Goal: Book appointment/travel/reservation

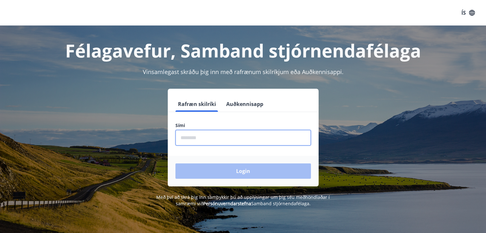
click at [208, 141] on input "phone" at bounding box center [243, 138] width 136 height 16
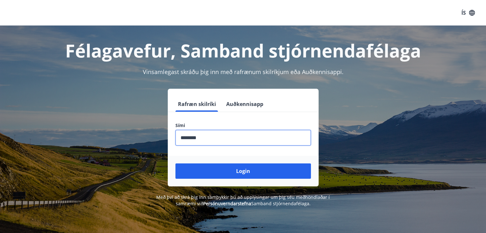
type input "********"
click at [175, 164] on button "Login" at bounding box center [243, 171] width 136 height 15
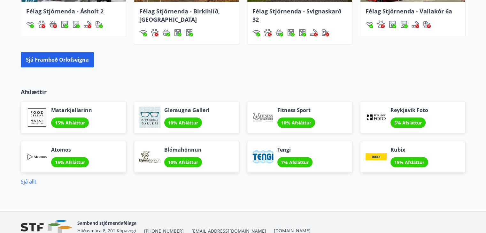
scroll to position [501, 0]
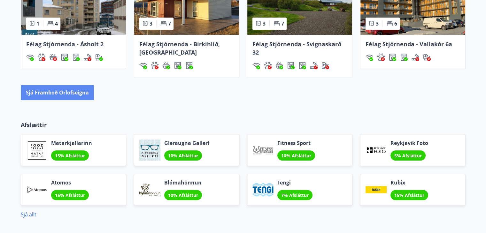
click at [47, 94] on button "Sjá framboð orlofseigna" at bounding box center [57, 92] width 73 height 15
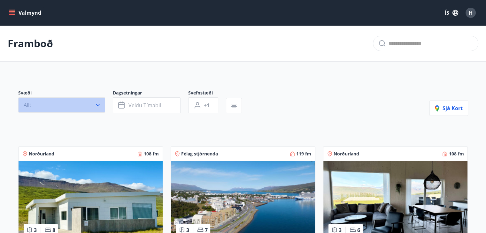
click at [97, 107] on icon "button" at bounding box center [98, 105] width 6 height 6
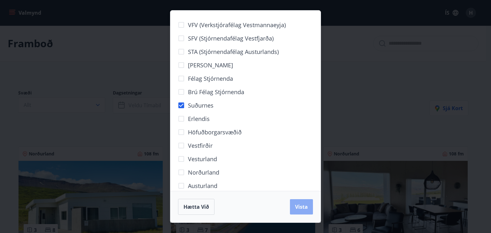
click at [303, 209] on span "Vista" at bounding box center [301, 207] width 13 height 7
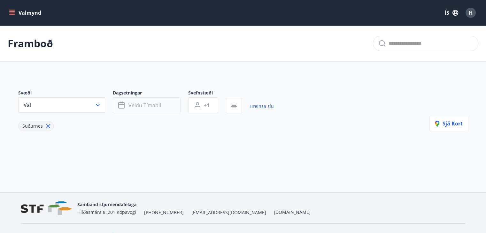
click at [132, 105] on span "Veldu tímabil" at bounding box center [144, 105] width 33 height 7
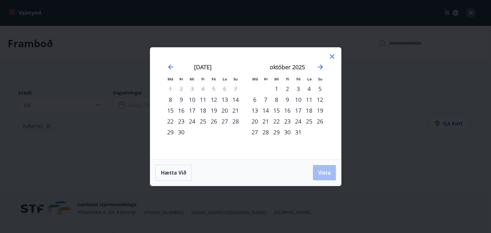
click at [289, 109] on div "16" at bounding box center [287, 110] width 11 height 11
click at [321, 108] on div "19" at bounding box center [319, 110] width 11 height 11
click at [324, 172] on span "Vista" at bounding box center [324, 172] width 13 height 7
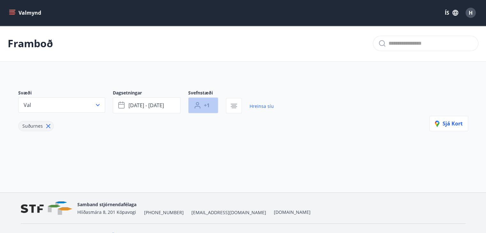
click at [213, 104] on button "+1" at bounding box center [203, 105] width 30 height 16
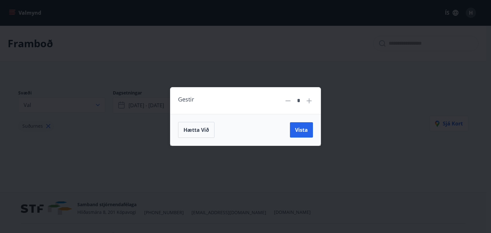
click at [311, 100] on icon at bounding box center [309, 101] width 8 height 8
click at [310, 101] on icon at bounding box center [308, 100] width 5 height 5
click at [310, 101] on icon at bounding box center [309, 101] width 8 height 8
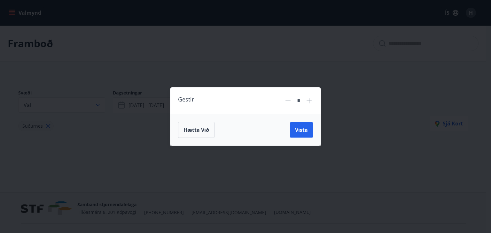
click at [310, 101] on icon at bounding box center [309, 101] width 8 height 8
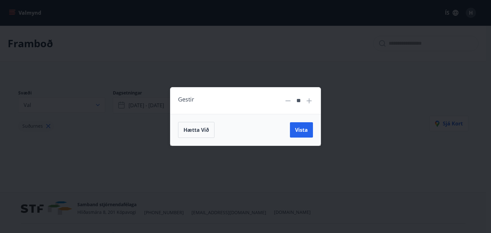
click at [310, 101] on icon at bounding box center [309, 101] width 8 height 8
click at [289, 101] on icon at bounding box center [287, 101] width 5 height 1
type input "**"
click at [303, 130] on span "Vista" at bounding box center [301, 130] width 13 height 7
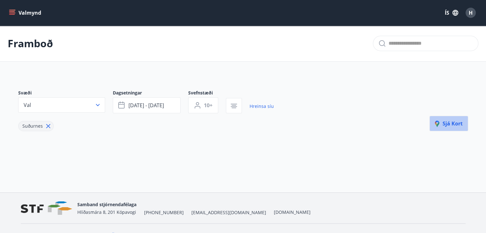
click at [450, 121] on span "Sjá kort" at bounding box center [449, 123] width 28 height 7
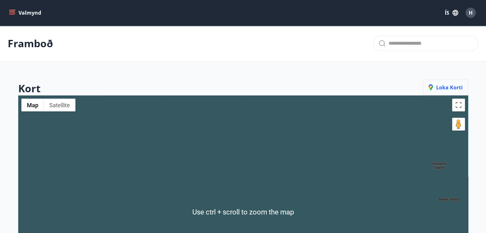
click at [456, 85] on span "Loka korti" at bounding box center [446, 87] width 34 height 7
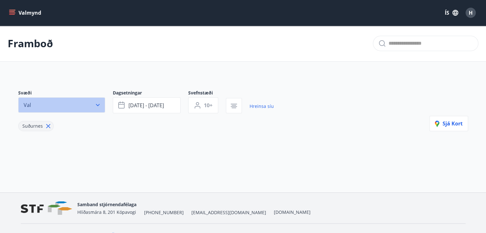
click at [97, 104] on icon "button" at bounding box center [98, 105] width 6 height 6
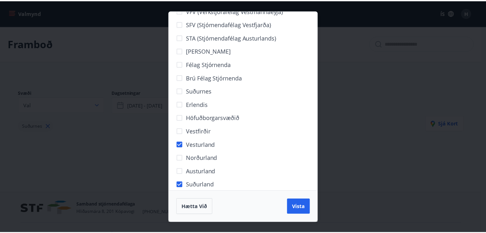
scroll to position [22, 0]
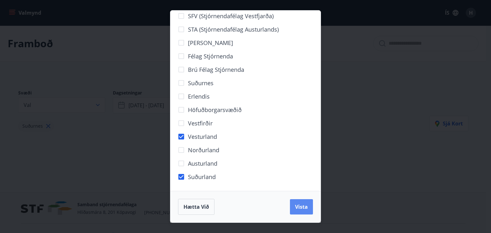
click at [302, 205] on span "Vista" at bounding box center [301, 207] width 13 height 7
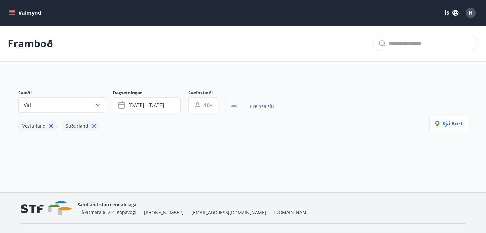
click at [235, 105] on icon "button" at bounding box center [234, 105] width 4 height 1
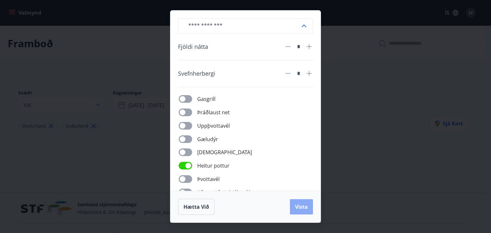
click at [301, 206] on span "Vista" at bounding box center [301, 207] width 13 height 7
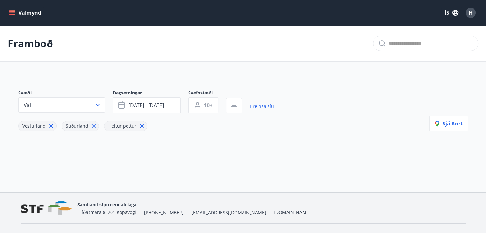
click at [284, 147] on div "Svæði Val Dagsetningar [DATE] - [DATE] Svefnstæði 10+ Hreinsa síu Vesturland Su…" at bounding box center [243, 120] width 460 height 93
click at [99, 108] on icon "button" at bounding box center [98, 105] width 6 height 6
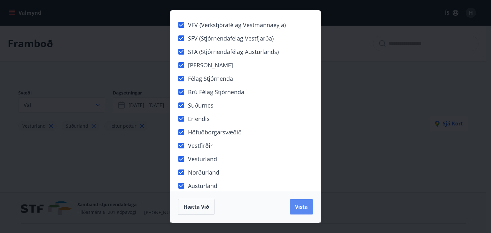
click at [306, 208] on span "Vista" at bounding box center [301, 207] width 13 height 7
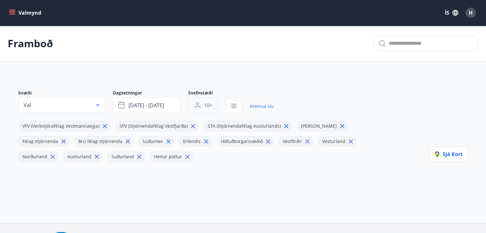
click at [211, 105] on span "10+" at bounding box center [208, 105] width 9 height 7
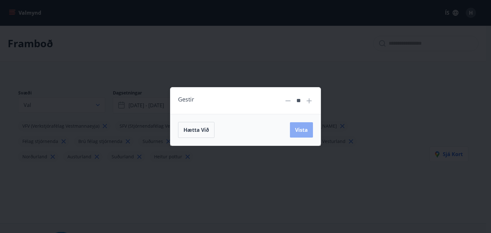
click at [309, 129] on button "Vista" at bounding box center [301, 129] width 23 height 15
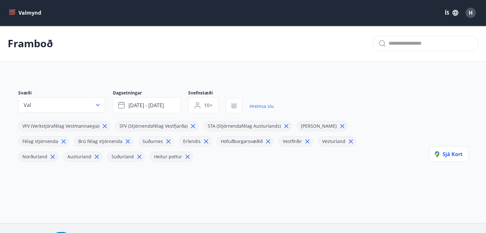
click at [367, 83] on div "Svæði Val Dagsetningar [DATE] - [DATE] Svefnstæði 10+ Hreinsa síu VFV (Verkstjó…" at bounding box center [243, 135] width 460 height 123
click at [285, 107] on div "Svæði Val Dagsetningar [DATE] - [DATE] Svefnstæði 10+ Hreinsa síu" at bounding box center [154, 102] width 272 height 24
click at [151, 104] on span "[DATE] - [DATE]" at bounding box center [145, 105] width 35 height 7
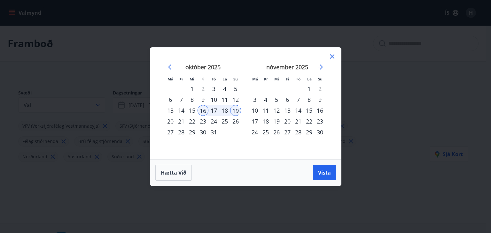
click at [212, 108] on div "17" at bounding box center [213, 110] width 11 height 11
click at [324, 175] on span "Vista" at bounding box center [324, 172] width 13 height 7
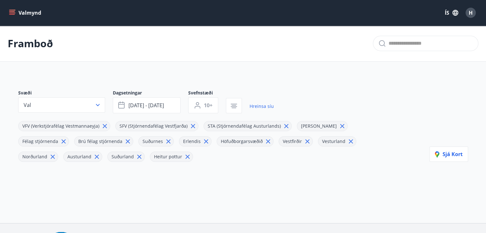
drag, startPoint x: 355, startPoint y: 105, endPoint x: 126, endPoint y: 54, distance: 234.3
click at [354, 104] on div "Svæði Val Dagsetningar [DATE] - [DATE] Svefnstæði 10+ Hreinsa síu VFV (Verkstjó…" at bounding box center [209, 126] width 383 height 72
click at [13, 10] on icon "menu" at bounding box center [12, 10] width 7 height 1
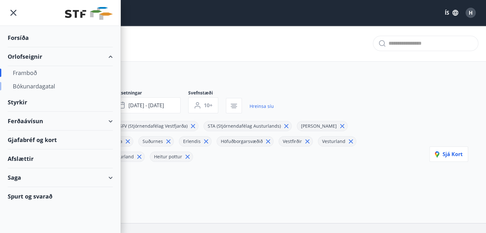
click at [31, 88] on div "Bókunardagatal" at bounding box center [60, 86] width 95 height 13
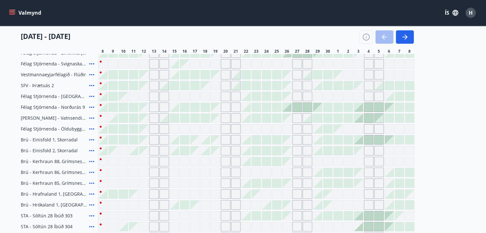
scroll to position [32, 0]
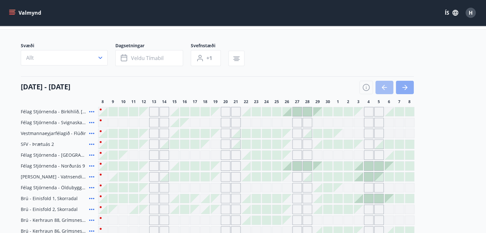
click at [408, 88] on icon "button" at bounding box center [405, 88] width 8 height 8
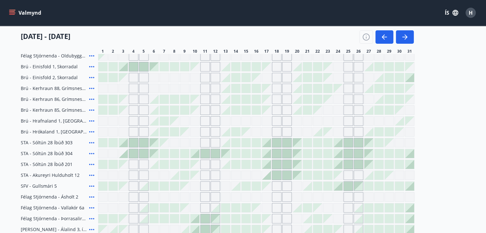
scroll to position [224, 0]
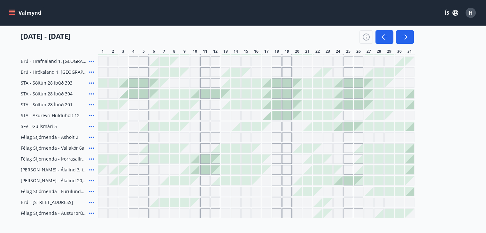
click at [90, 81] on icon at bounding box center [92, 83] width 8 height 8
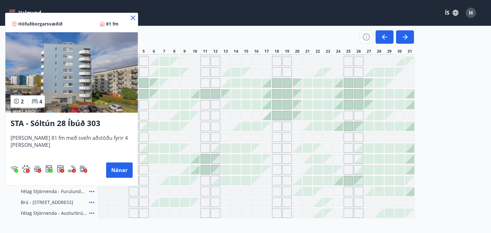
drag, startPoint x: 125, startPoint y: 17, endPoint x: 409, endPoint y: 149, distance: 313.6
click at [129, 16] on icon at bounding box center [133, 18] width 8 height 8
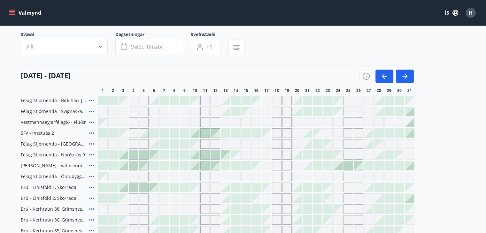
scroll to position [0, 0]
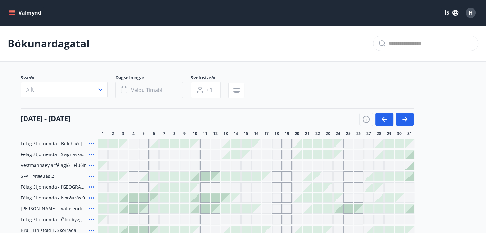
click at [155, 89] on span "Veldu tímabil" at bounding box center [147, 90] width 33 height 7
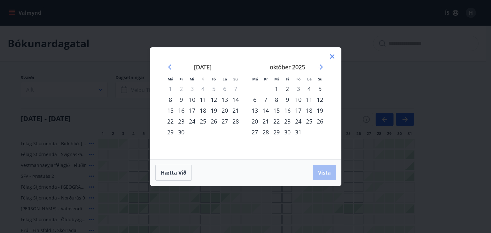
click at [289, 109] on div "16" at bounding box center [287, 110] width 11 height 11
click at [320, 108] on div "19" at bounding box center [319, 110] width 11 height 11
click at [324, 172] on span "Vista" at bounding box center [324, 172] width 13 height 7
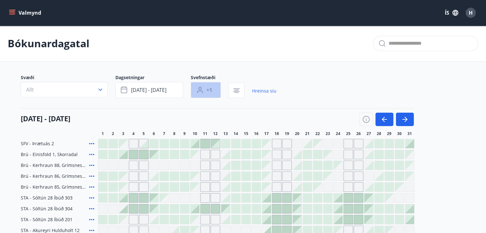
click at [203, 89] on icon "button" at bounding box center [200, 90] width 8 height 8
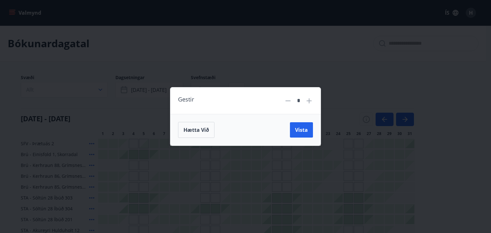
click at [309, 100] on icon at bounding box center [308, 100] width 5 height 5
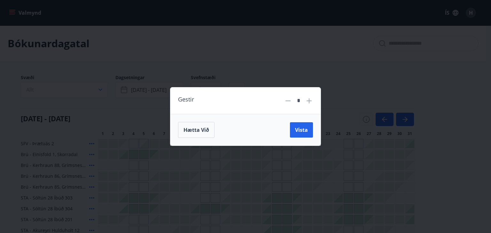
click at [309, 100] on icon at bounding box center [308, 100] width 5 height 5
click at [304, 129] on span "Vista" at bounding box center [301, 130] width 13 height 7
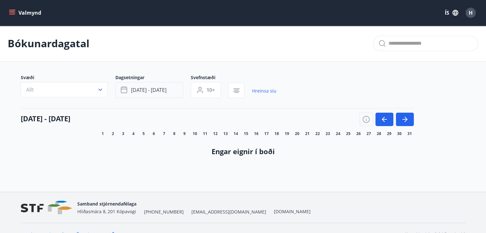
click at [152, 91] on span "[DATE] - [DATE]" at bounding box center [148, 90] width 35 height 7
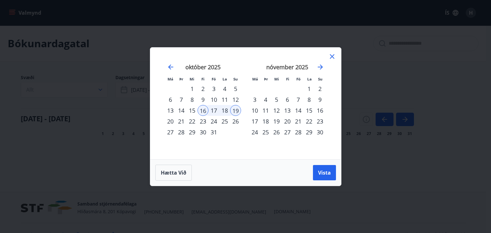
click at [204, 97] on div "9" at bounding box center [202, 99] width 11 height 11
click at [215, 97] on div "10" at bounding box center [213, 99] width 11 height 11
click at [234, 97] on div "12" at bounding box center [235, 99] width 11 height 11
click at [215, 98] on div "10" at bounding box center [213, 99] width 11 height 11
click at [235, 98] on div "12" at bounding box center [235, 99] width 11 height 11
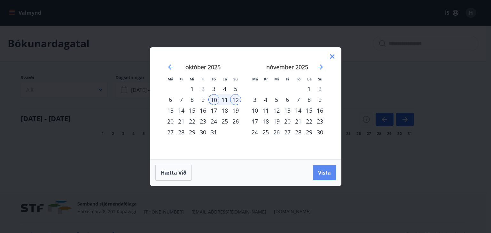
click at [326, 175] on span "Vista" at bounding box center [324, 172] width 13 height 7
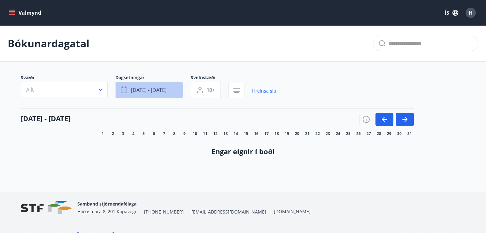
click at [163, 87] on span "[DATE] - [DATE]" at bounding box center [148, 90] width 35 height 7
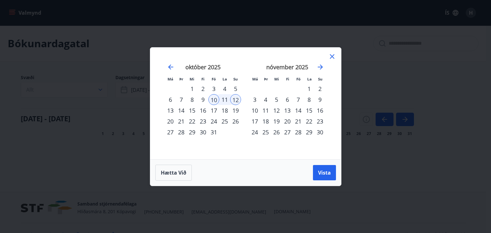
click at [213, 119] on div "24" at bounding box center [213, 121] width 11 height 11
click at [235, 120] on div "26" at bounding box center [235, 121] width 11 height 11
click at [328, 173] on span "Vista" at bounding box center [324, 172] width 13 height 7
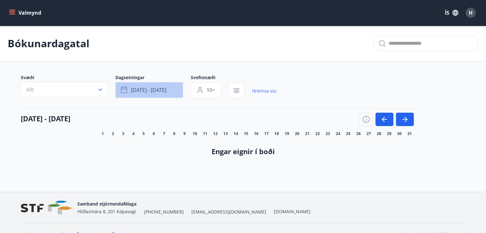
click at [160, 87] on span "[DATE] - [DATE]" at bounding box center [148, 90] width 35 height 7
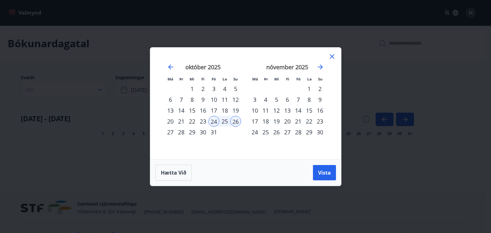
click at [333, 55] on icon at bounding box center [332, 57] width 8 height 8
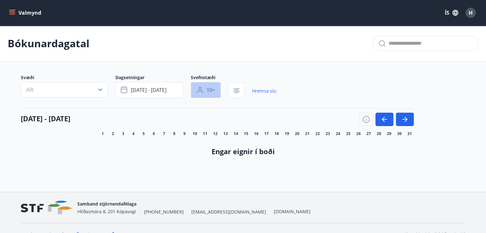
click at [214, 90] on span "10+" at bounding box center [210, 90] width 9 height 7
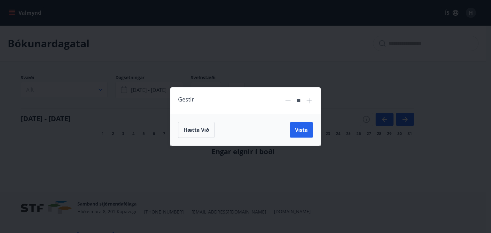
click at [289, 101] on icon at bounding box center [287, 101] width 5 height 1
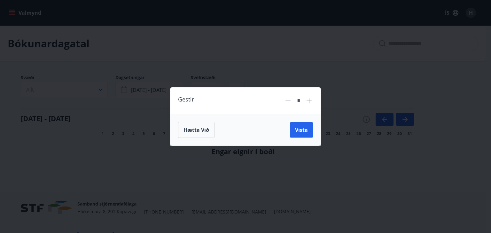
click at [289, 101] on icon at bounding box center [287, 101] width 5 height 1
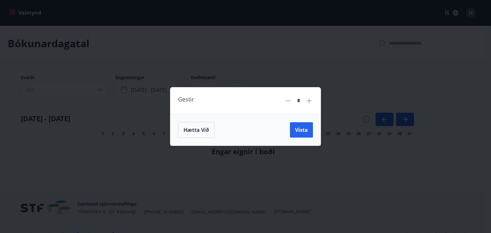
click at [289, 101] on icon at bounding box center [287, 101] width 5 height 1
click at [313, 103] on div "Gestir *" at bounding box center [245, 101] width 150 height 27
click at [312, 103] on div "Gestir *" at bounding box center [245, 101] width 150 height 27
click at [312, 103] on icon at bounding box center [309, 101] width 8 height 8
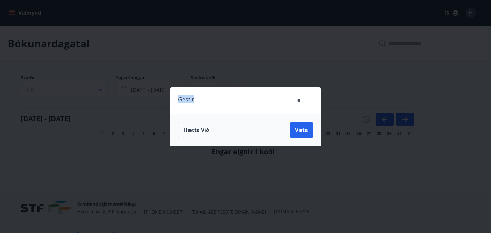
click at [312, 103] on icon at bounding box center [309, 101] width 8 height 8
click at [312, 102] on icon at bounding box center [309, 101] width 8 height 8
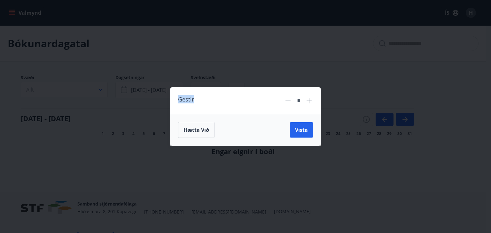
click at [312, 102] on icon at bounding box center [309, 101] width 8 height 8
click at [303, 128] on span "Vista" at bounding box center [301, 130] width 13 height 7
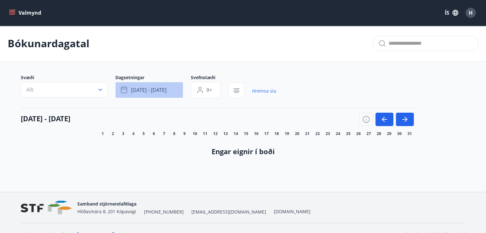
click at [167, 91] on button "[DATE] - [DATE]" at bounding box center [149, 90] width 68 height 16
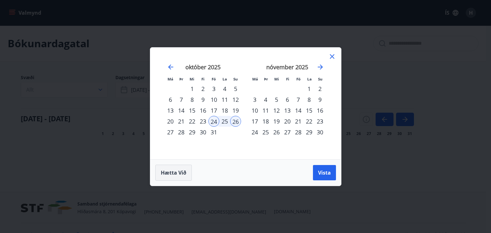
click at [178, 169] on button "Hætta við" at bounding box center [173, 173] width 36 height 16
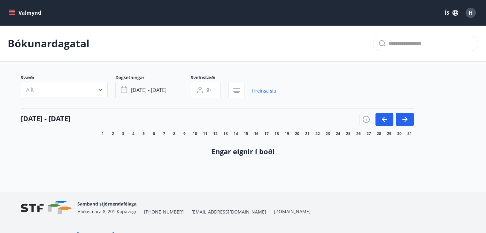
click at [169, 91] on button "[DATE] - [DATE]" at bounding box center [149, 90] width 68 height 16
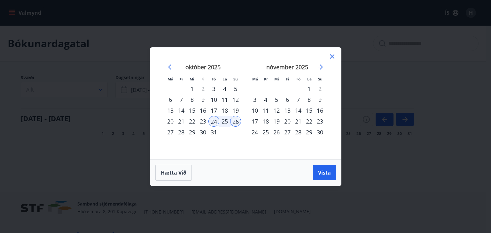
click at [332, 56] on icon at bounding box center [332, 57] width 8 height 8
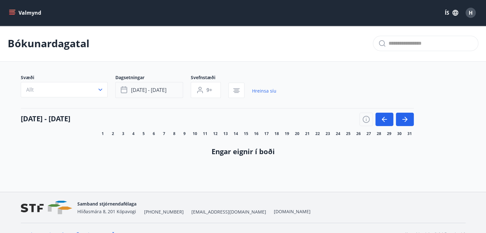
click at [172, 89] on button "[DATE] - [DATE]" at bounding box center [149, 90] width 68 height 16
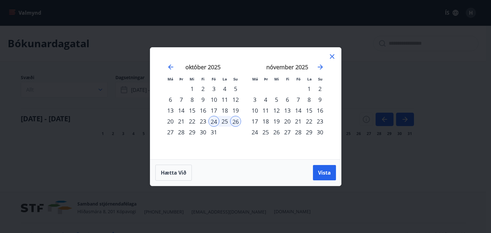
click at [209, 121] on div "24" at bounding box center [213, 121] width 11 height 11
drag, startPoint x: 170, startPoint y: 174, endPoint x: 108, endPoint y: 157, distance: 64.7
click at [169, 174] on span "Hætta við" at bounding box center [174, 172] width 26 height 7
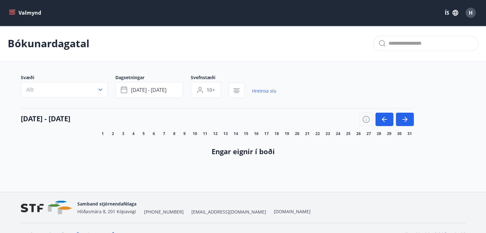
click at [13, 12] on icon "menu" at bounding box center [12, 13] width 6 height 6
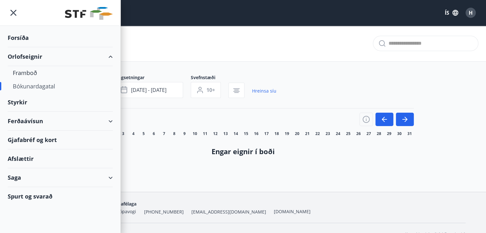
click at [27, 55] on div "Orlofseignir" at bounding box center [60, 56] width 105 height 19
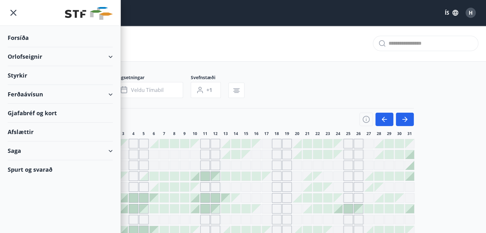
type input "*"
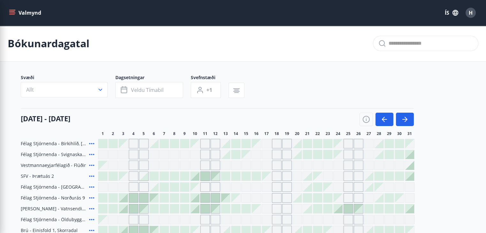
click at [456, 108] on div "[DATE] - [DATE] 1 2 3 4 5 6 7 8 9 10 11 12 13 14 15 16 17 18 19 20 21 22 23 24 …" at bounding box center [243, 122] width 445 height 28
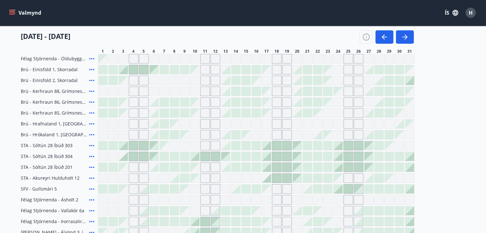
scroll to position [160, 0]
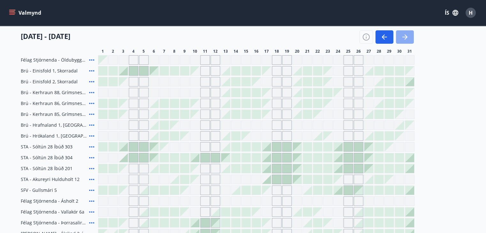
click at [409, 35] on button "button" at bounding box center [405, 36] width 18 height 13
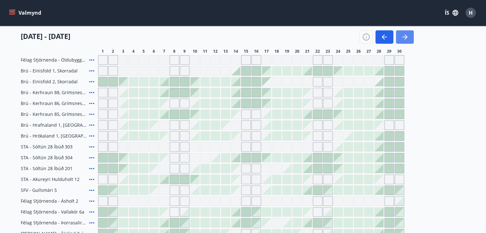
click at [407, 38] on icon "button" at bounding box center [405, 37] width 8 height 8
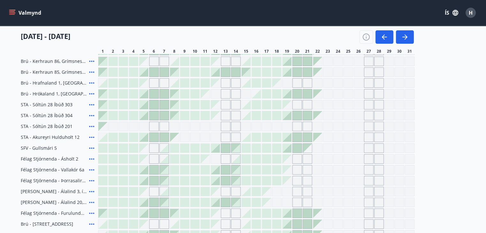
scroll to position [192, 0]
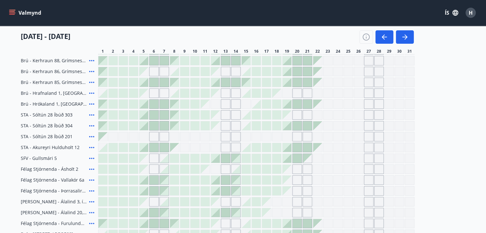
click at [92, 125] on icon at bounding box center [92, 126] width 8 height 8
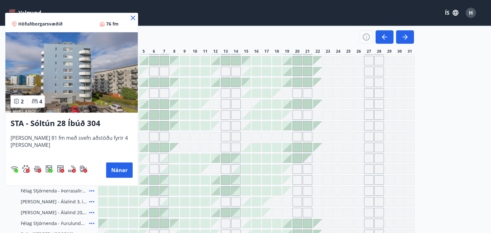
click at [131, 17] on icon at bounding box center [133, 18] width 4 height 4
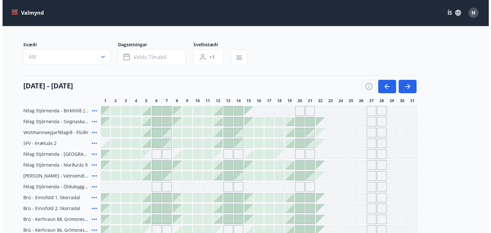
scroll to position [32, 0]
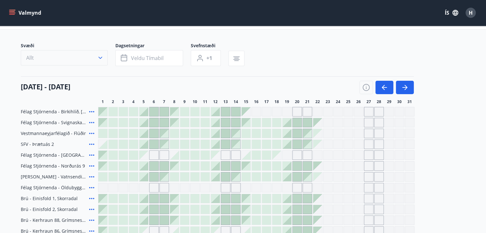
click at [102, 58] on icon "button" at bounding box center [100, 58] width 6 height 6
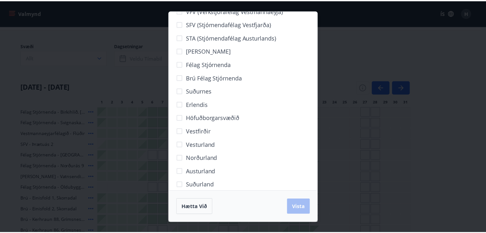
scroll to position [22, 0]
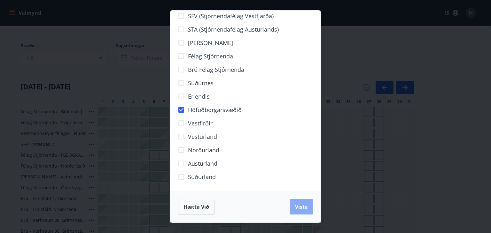
click at [302, 205] on span "Vista" at bounding box center [301, 207] width 13 height 7
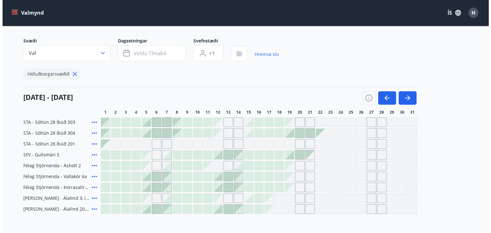
scroll to position [64, 0]
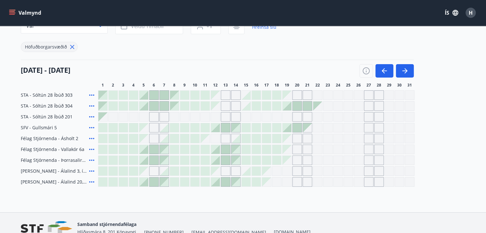
click at [90, 160] on icon at bounding box center [92, 161] width 8 height 8
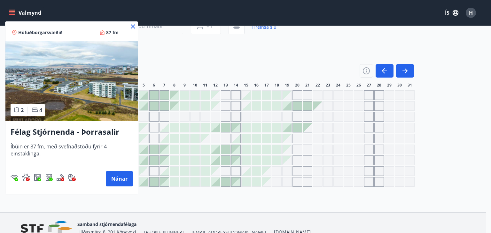
drag, startPoint x: 132, startPoint y: 26, endPoint x: 126, endPoint y: 29, distance: 6.3
click at [132, 27] on icon at bounding box center [133, 27] width 8 height 8
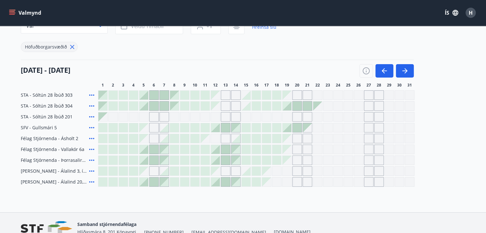
click at [92, 138] on icon at bounding box center [91, 138] width 5 height 1
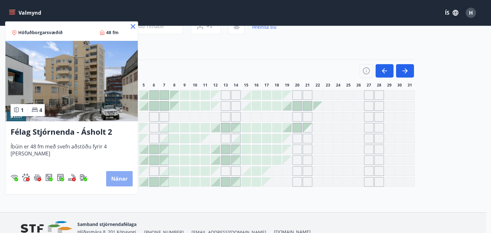
click at [106, 180] on button "Nánar" at bounding box center [119, 178] width 27 height 15
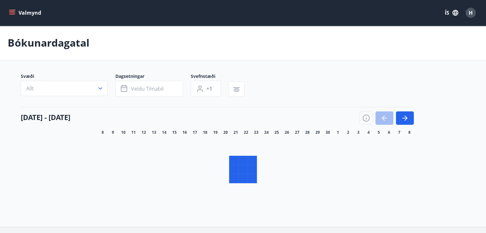
click at [34, 10] on button "Valmynd" at bounding box center [26, 13] width 36 height 12
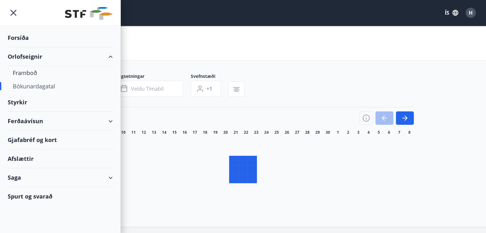
click at [22, 37] on div "Forsíða" at bounding box center [60, 37] width 105 height 19
